Goal: Information Seeking & Learning: Check status

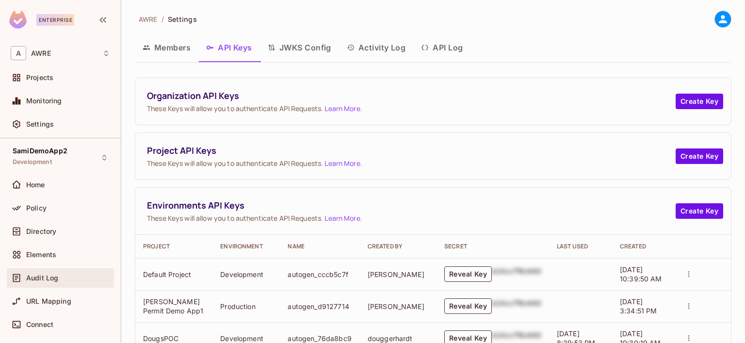
click at [46, 277] on span "Audit Log" at bounding box center [42, 278] width 32 height 8
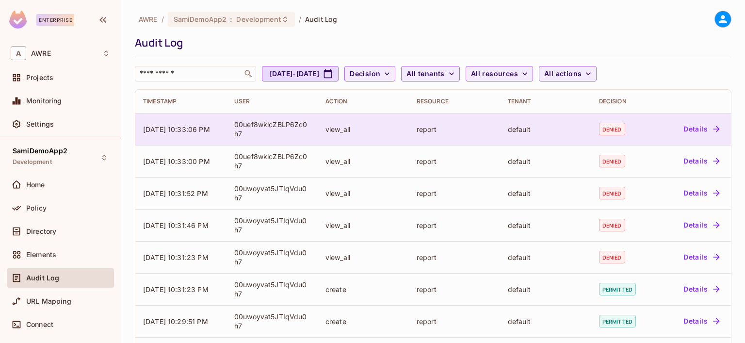
click at [697, 129] on button "Details" at bounding box center [702, 129] width 44 height 16
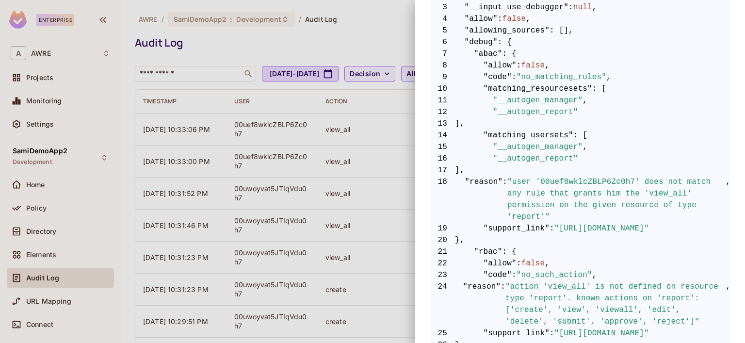
scroll to position [291, 0]
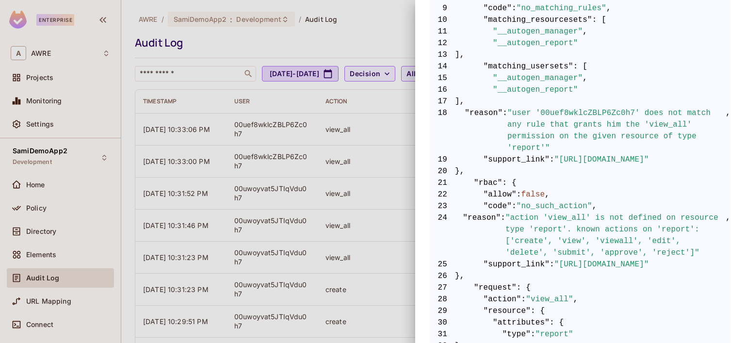
click at [600, 112] on span ""user '00uef8wklcZBLP6Zc0h7' does not match any rule that grants him the 'view_…" at bounding box center [616, 130] width 218 height 47
copy span "00uef8wklcZBLP6Zc0h7"
click at [37, 209] on div at bounding box center [372, 171] width 745 height 343
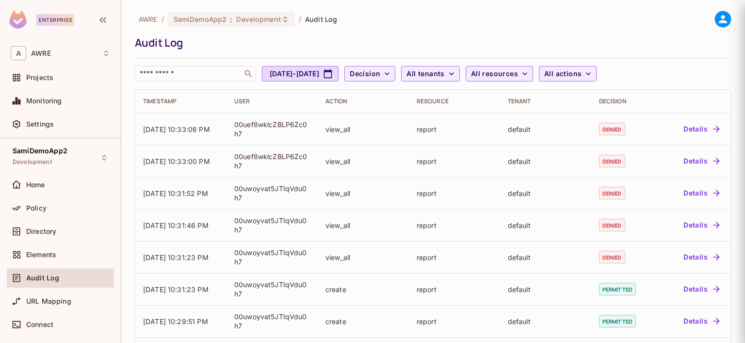
scroll to position [0, 0]
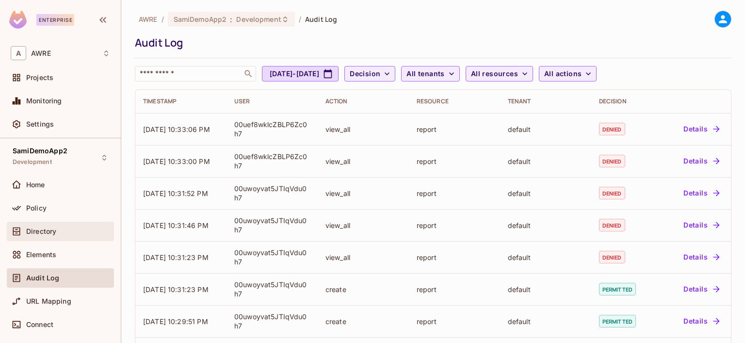
click at [41, 230] on span "Directory" at bounding box center [41, 231] width 30 height 8
